Goal: Check status: Verify the current state of an ongoing process or item

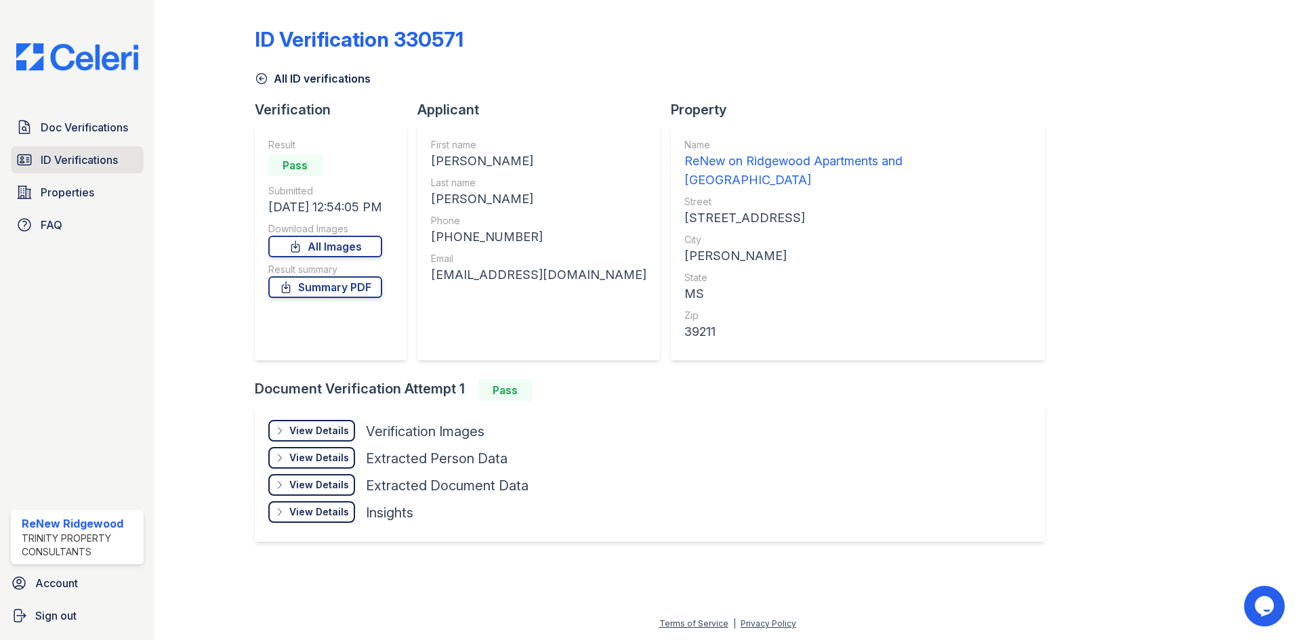
click at [64, 174] on link "ID Verifications" at bounding box center [77, 159] width 133 height 27
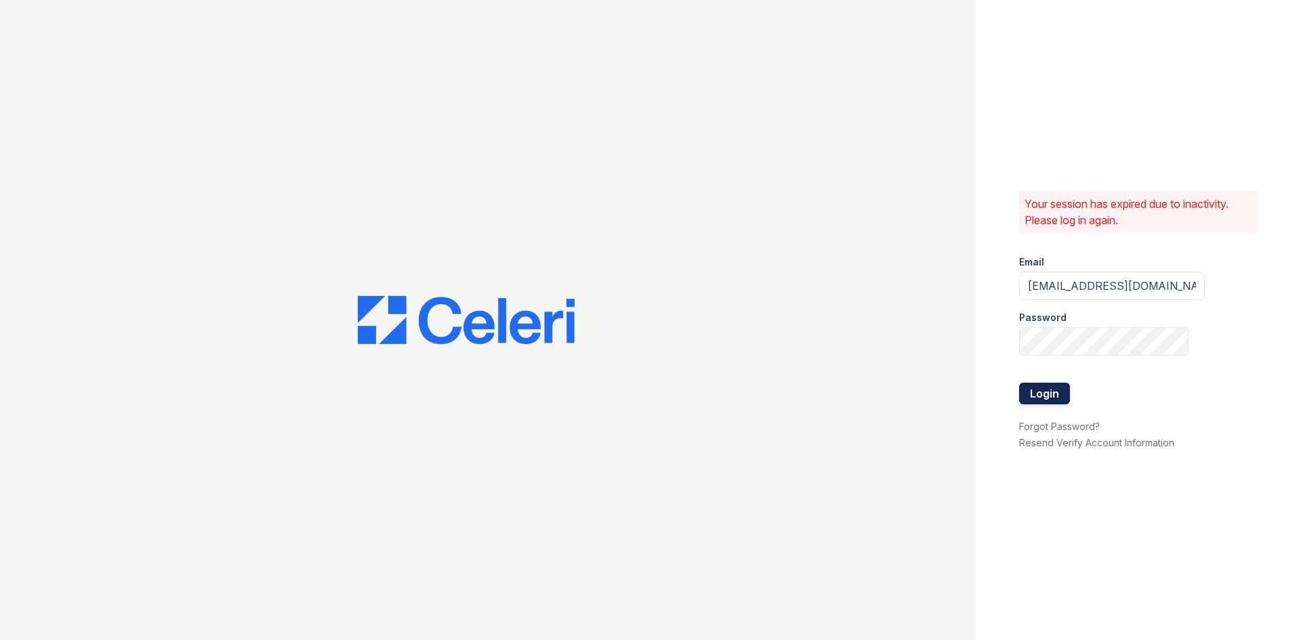
click at [1061, 399] on button "Login" at bounding box center [1044, 394] width 51 height 22
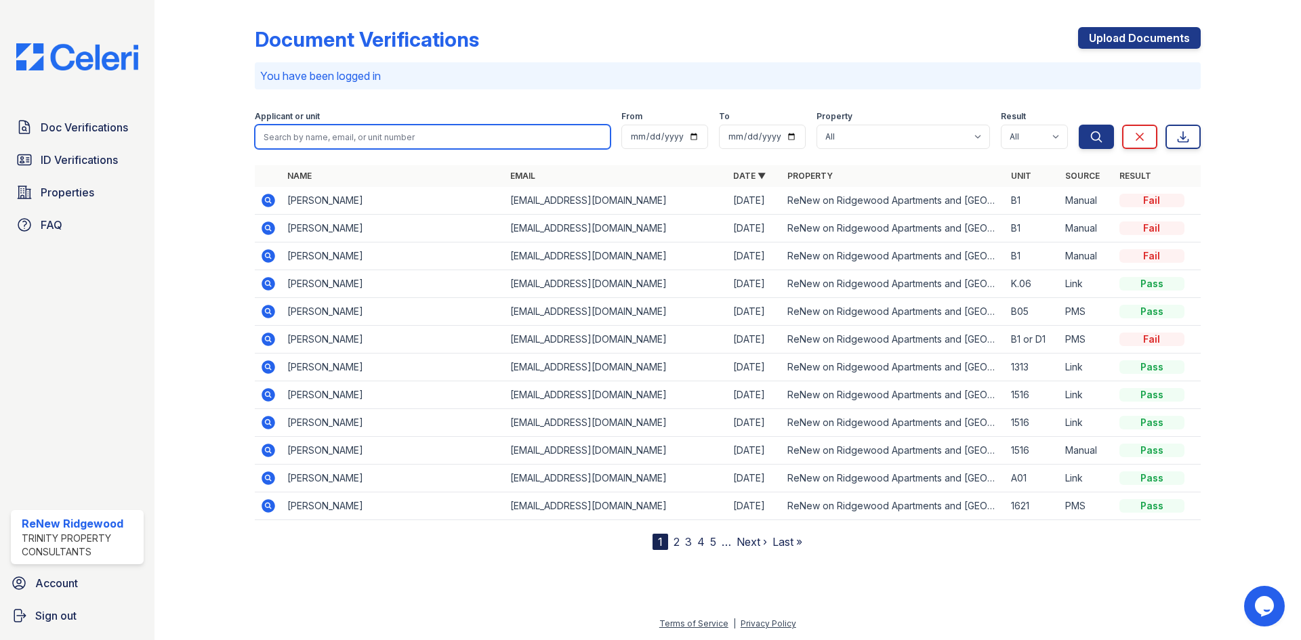
click at [507, 131] on input "search" at bounding box center [433, 137] width 356 height 24
type input "[PERSON_NAME]"
click at [1079, 125] on button "Search" at bounding box center [1096, 137] width 35 height 24
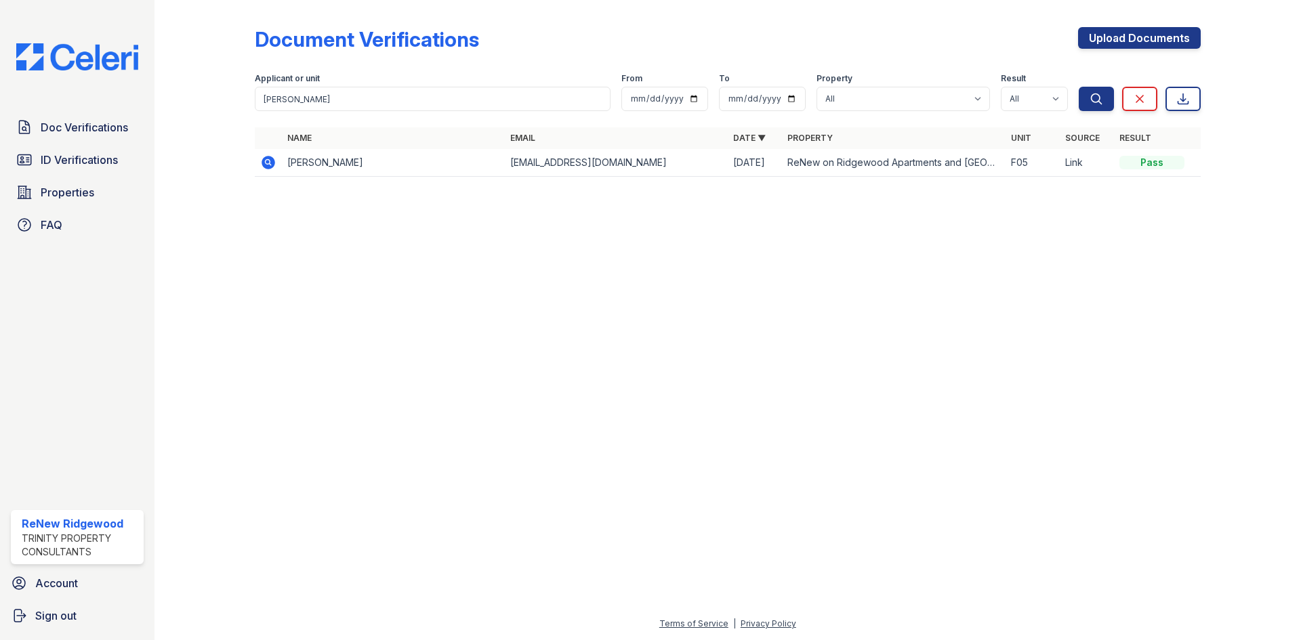
click at [270, 159] on icon at bounding box center [269, 163] width 14 height 14
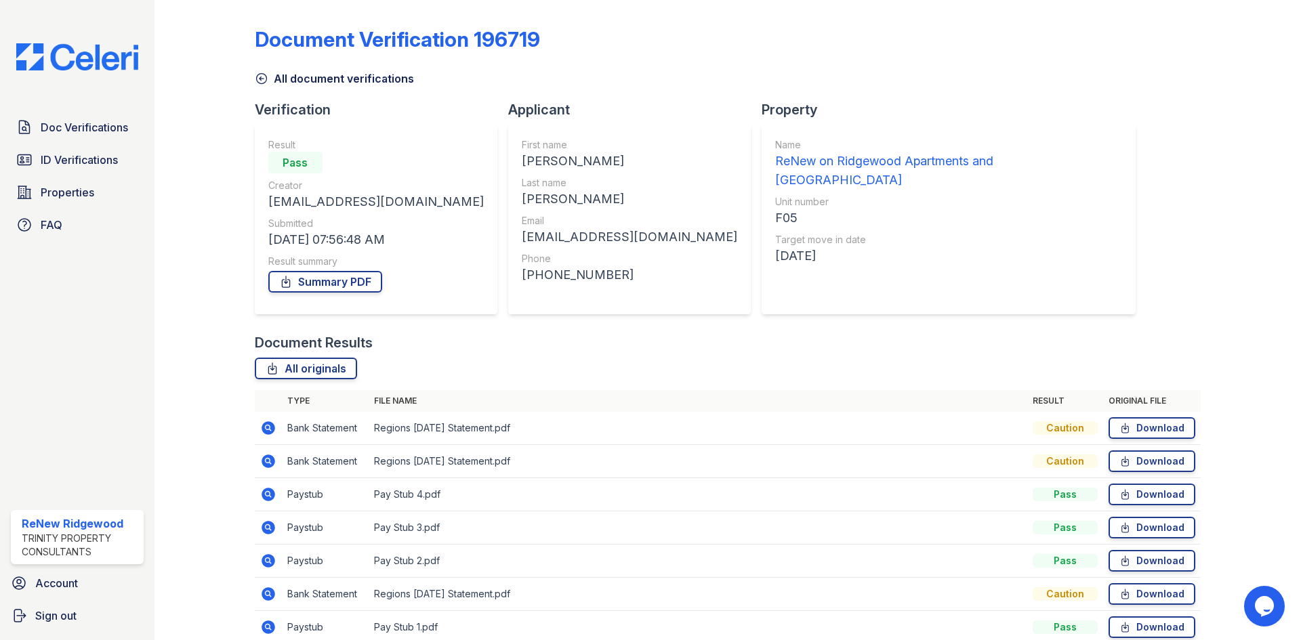
click at [274, 74] on link "All document verifications" at bounding box center [334, 78] width 159 height 16
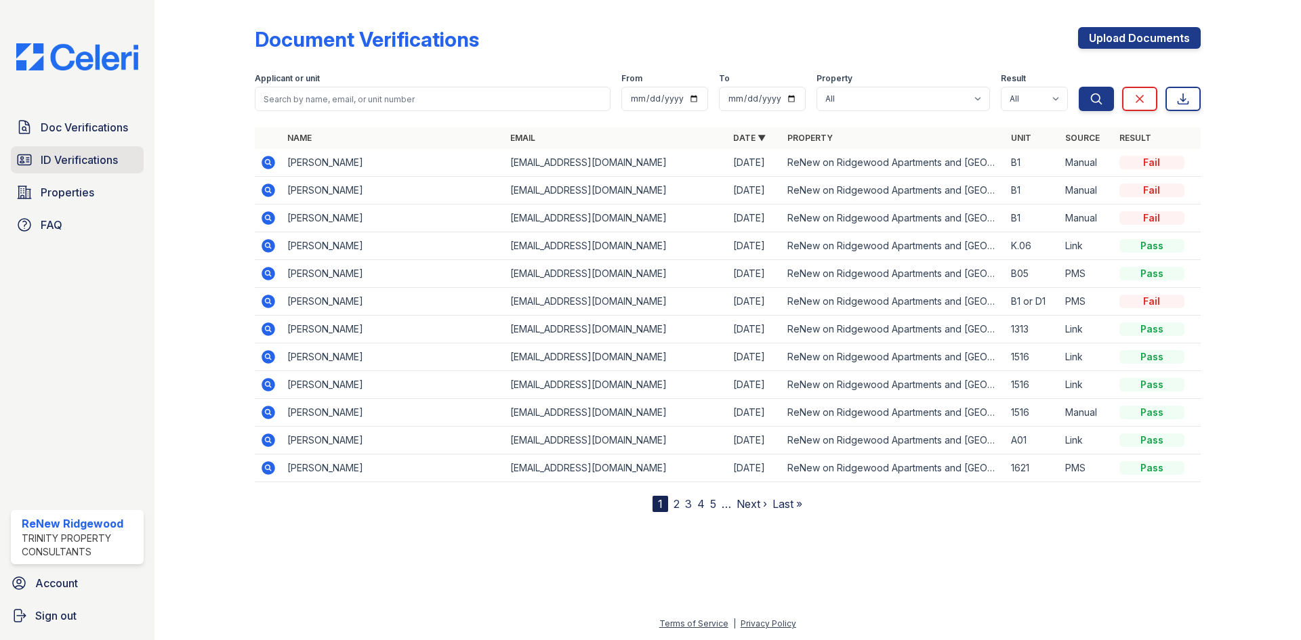
click at [104, 163] on span "ID Verifications" at bounding box center [79, 160] width 77 height 16
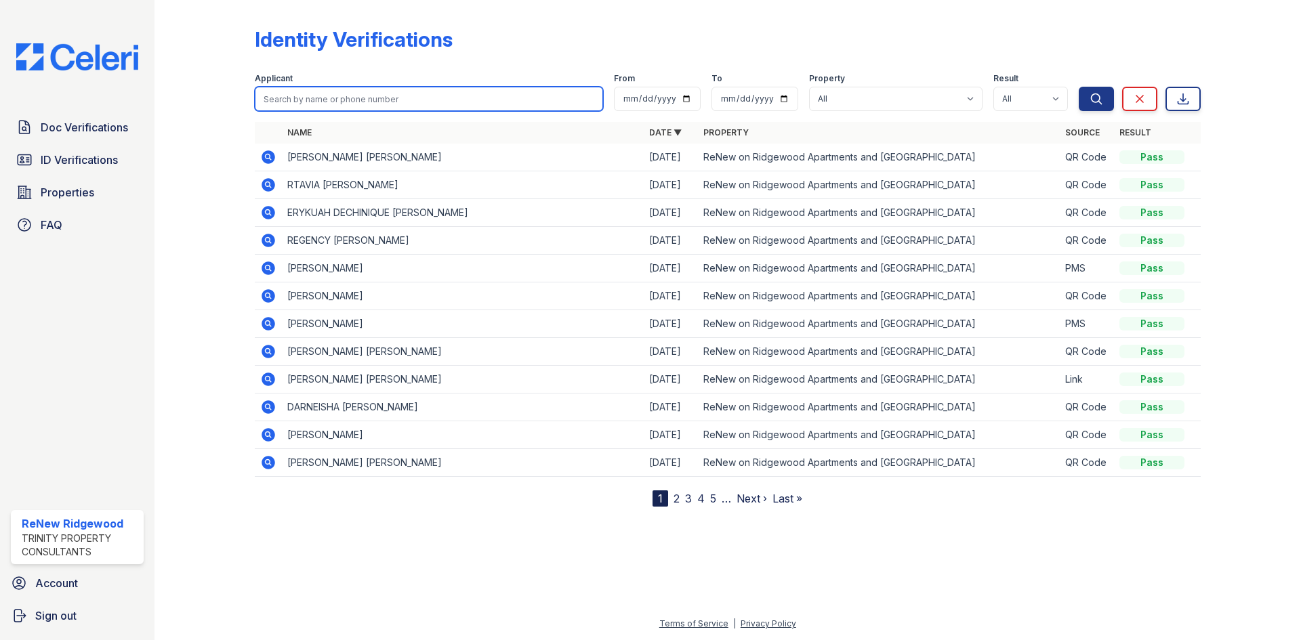
click at [331, 100] on input "search" at bounding box center [429, 99] width 348 height 24
type input "kofi"
click at [1079, 87] on button "Search" at bounding box center [1096, 99] width 35 height 24
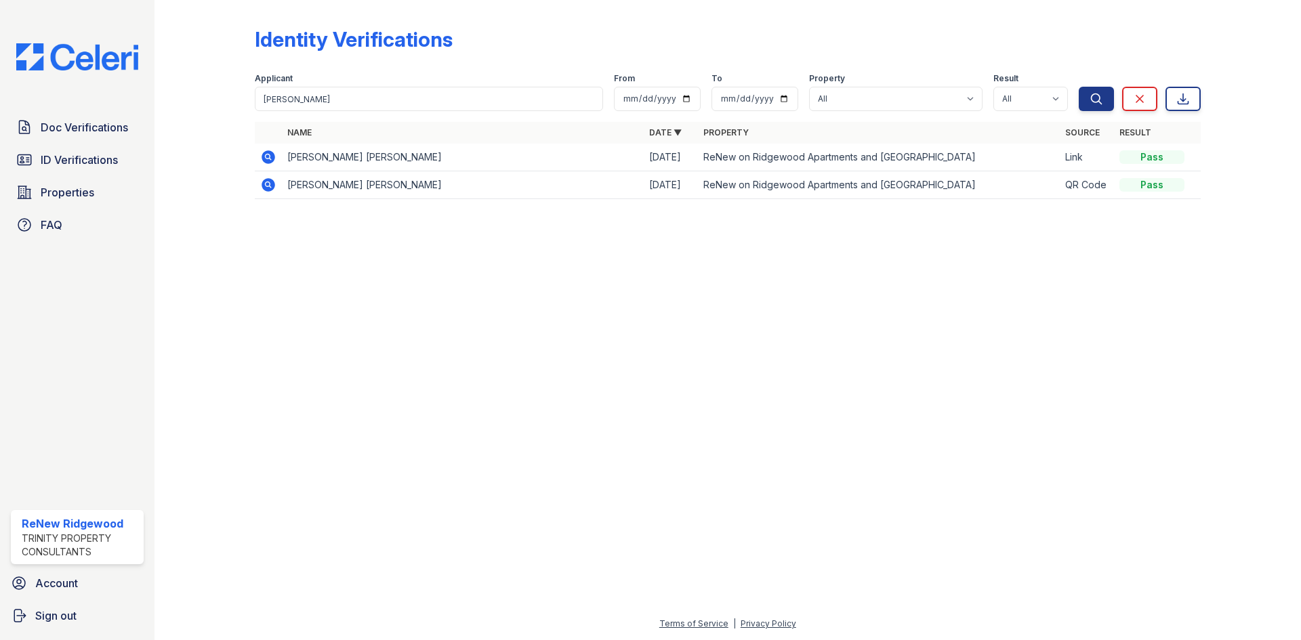
click at [270, 183] on icon at bounding box center [268, 185] width 16 height 16
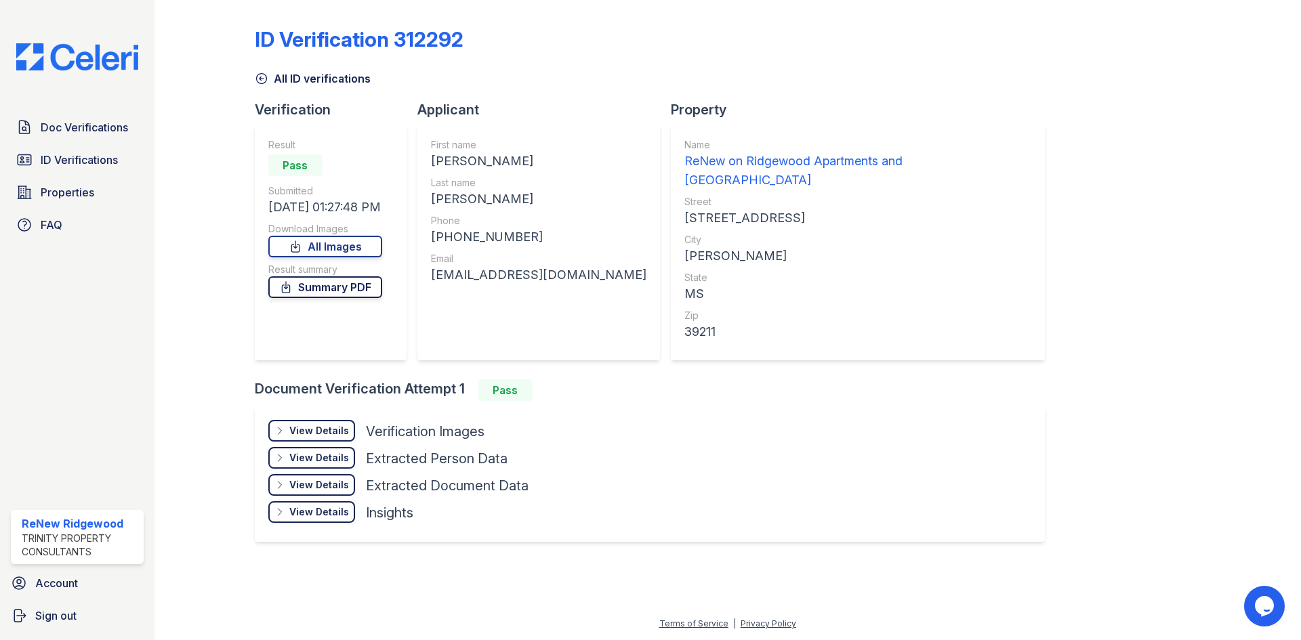
click at [354, 285] on link "Summary PDF" at bounding box center [325, 288] width 114 height 22
click at [109, 131] on span "Doc Verifications" at bounding box center [84, 127] width 87 height 16
click at [102, 155] on span "ID Verifications" at bounding box center [79, 160] width 77 height 16
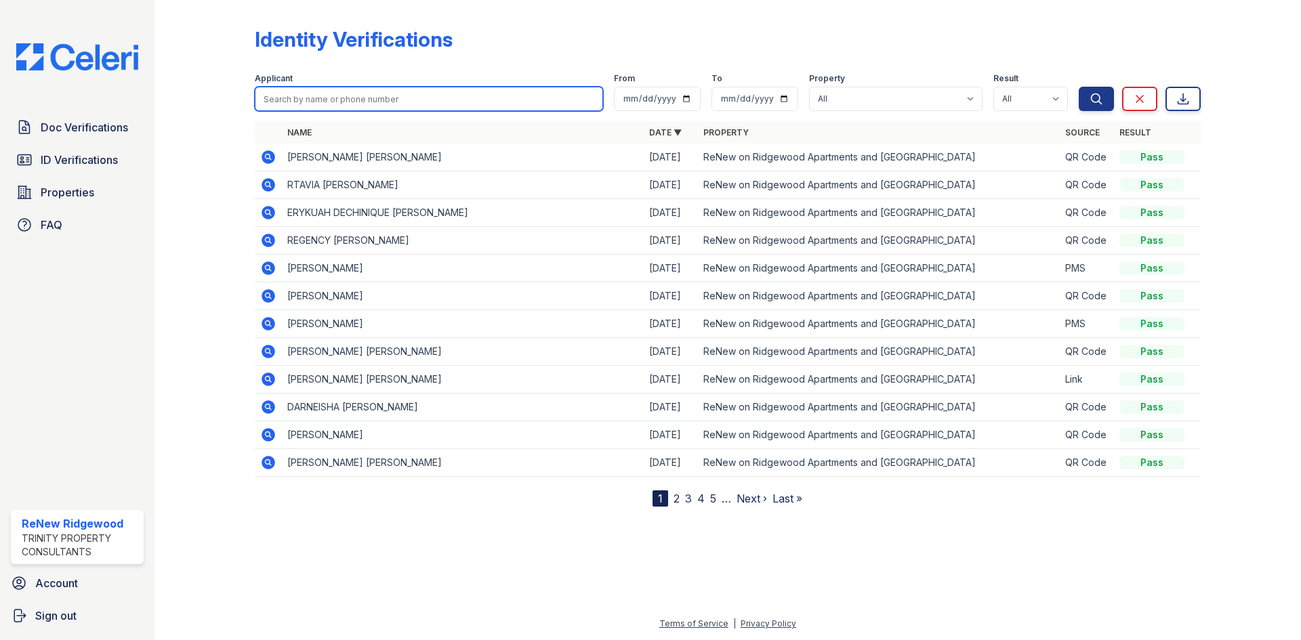
click at [422, 95] on input "search" at bounding box center [429, 99] width 348 height 24
type input "patel"
click at [1079, 87] on button "Search" at bounding box center [1096, 99] width 35 height 24
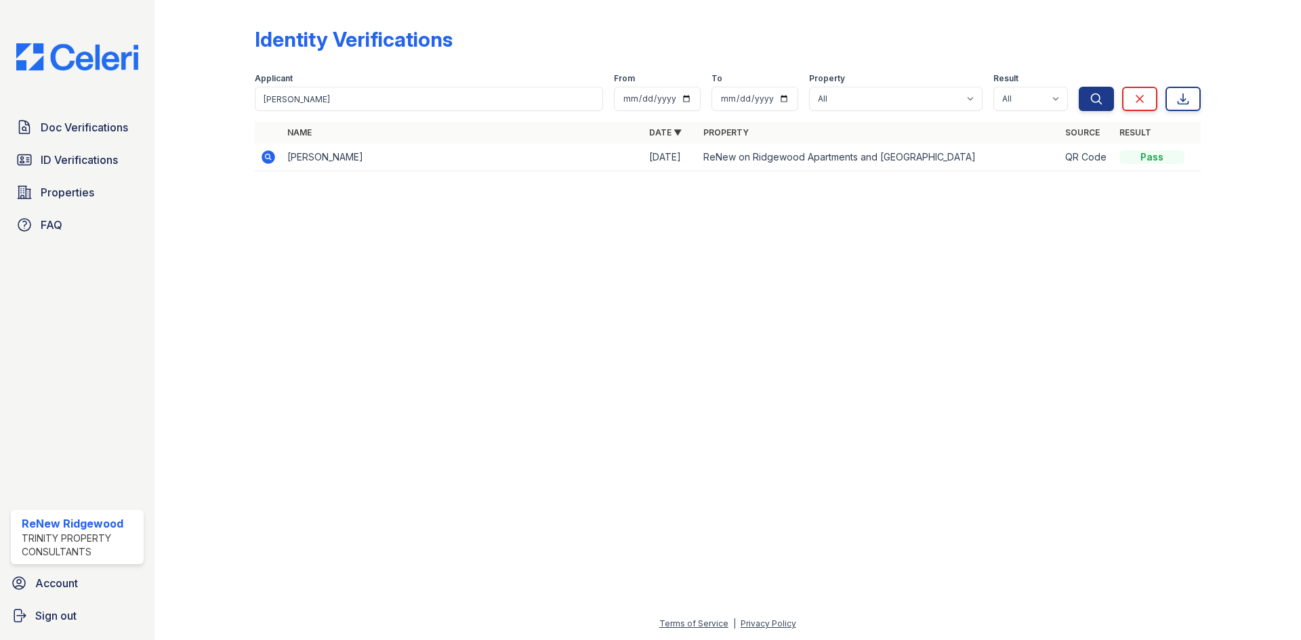
click at [267, 155] on icon at bounding box center [267, 156] width 3 height 3
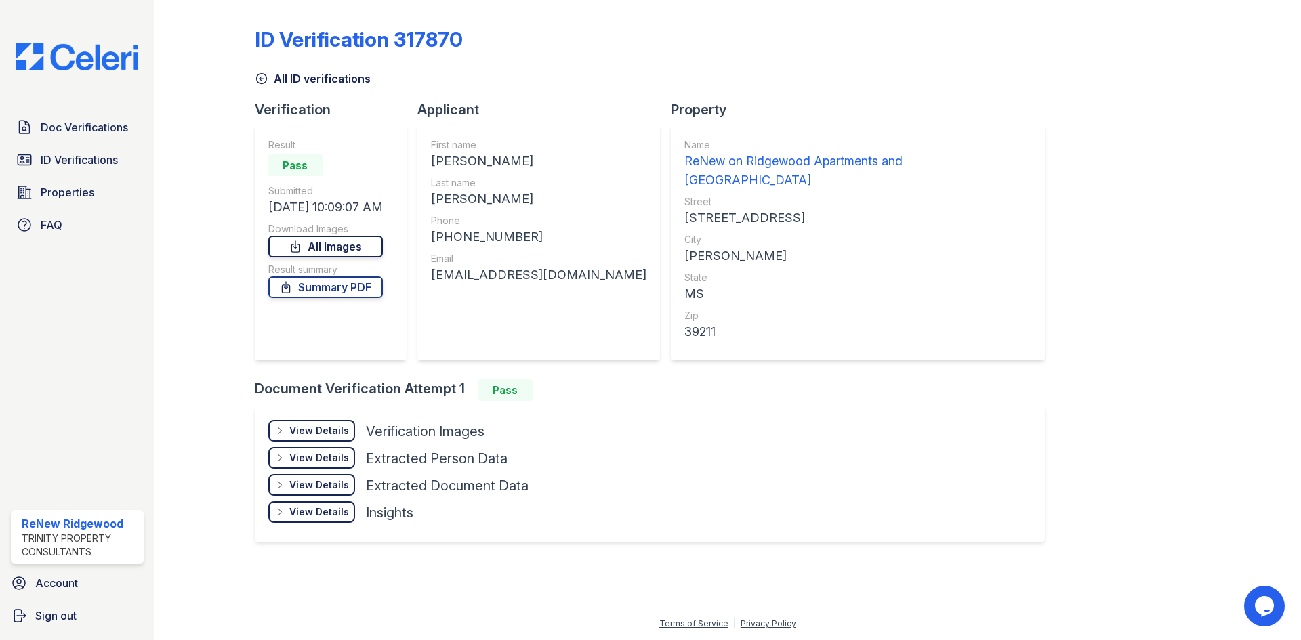
click at [377, 242] on link "All Images" at bounding box center [325, 247] width 115 height 22
